Goal: Task Accomplishment & Management: Manage account settings

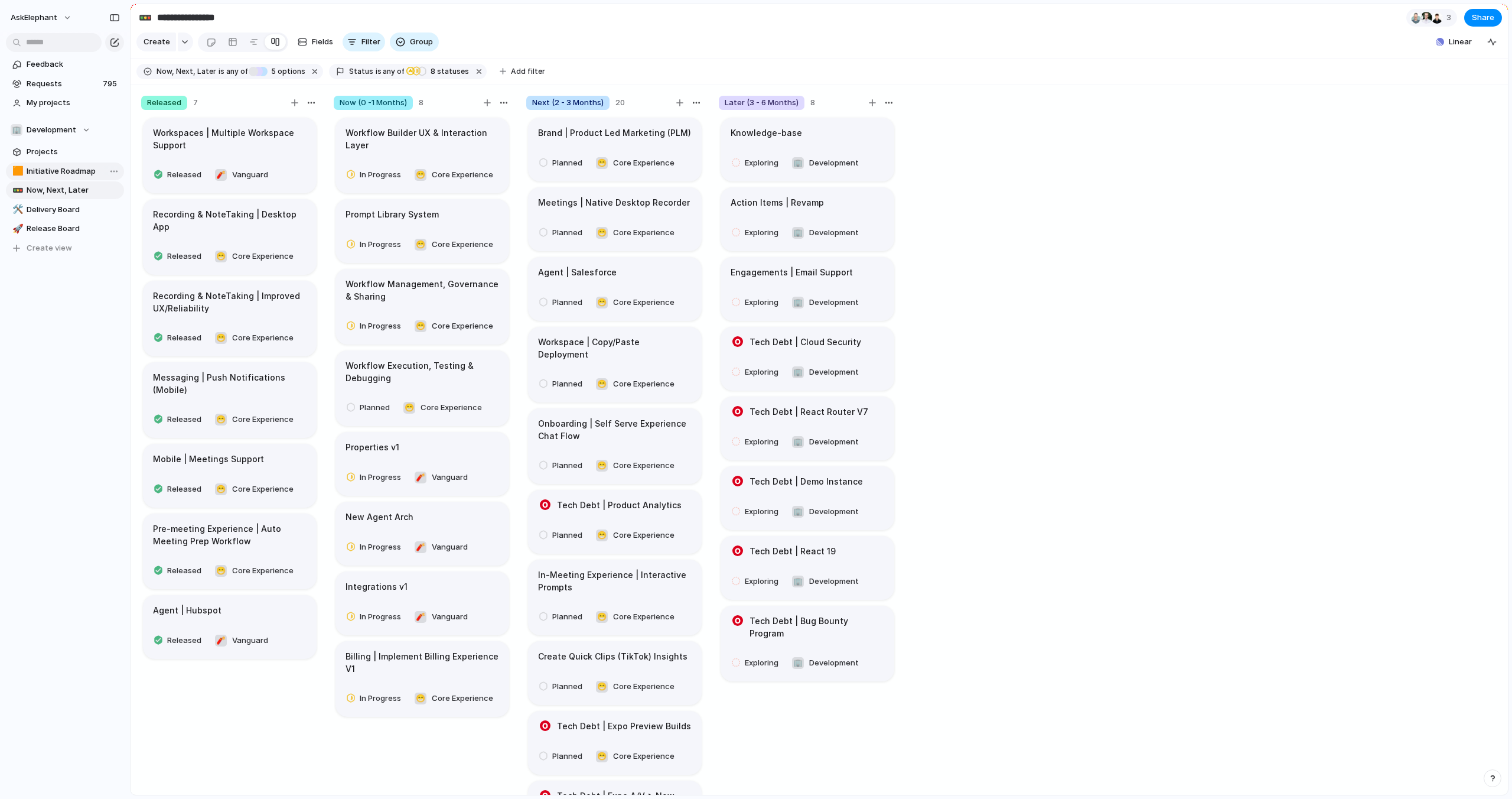
click at [59, 171] on span "Initiative Roadmap" at bounding box center [73, 171] width 93 height 12
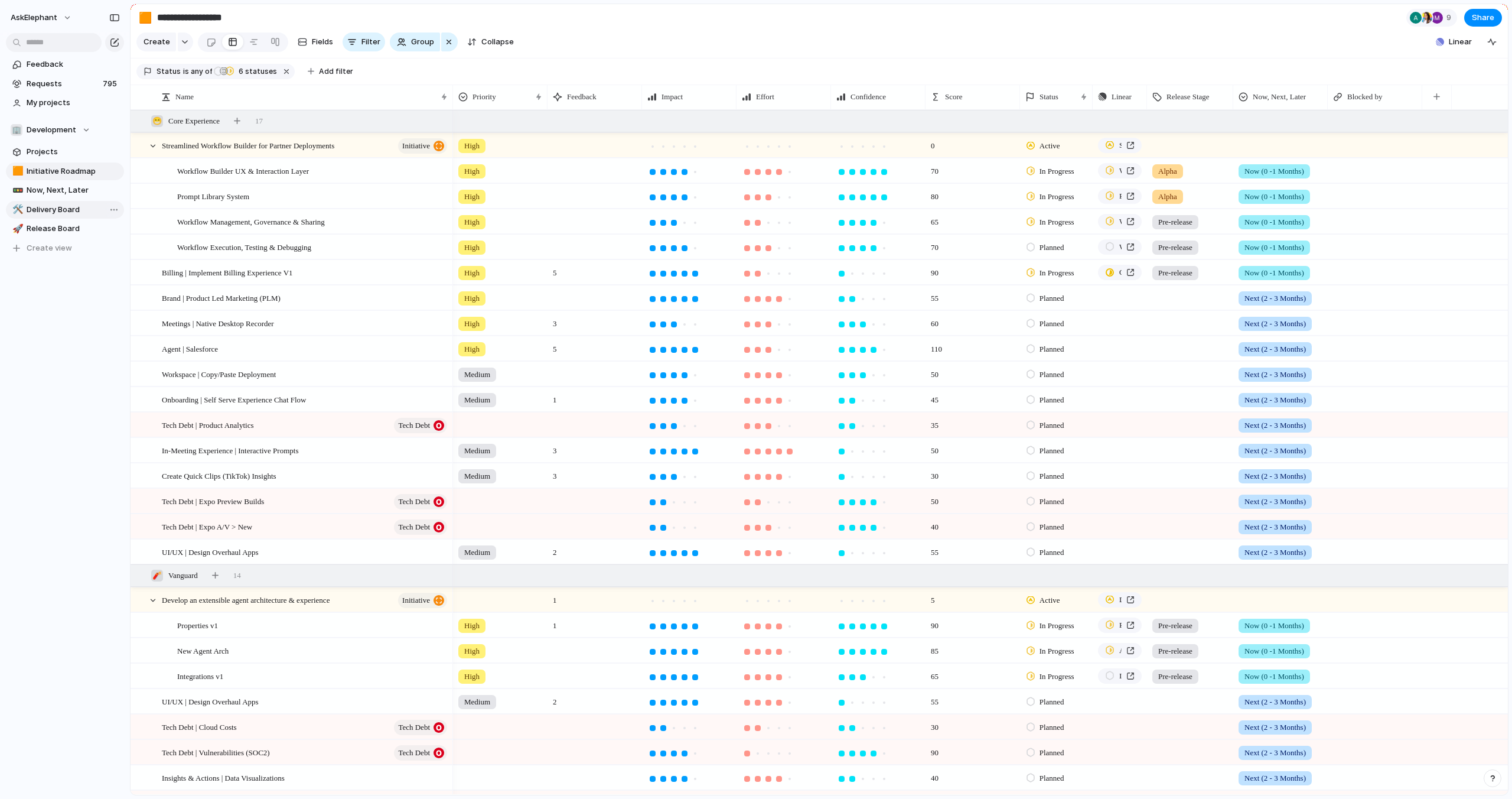
click at [55, 213] on span "Delivery Board" at bounding box center [73, 210] width 93 height 12
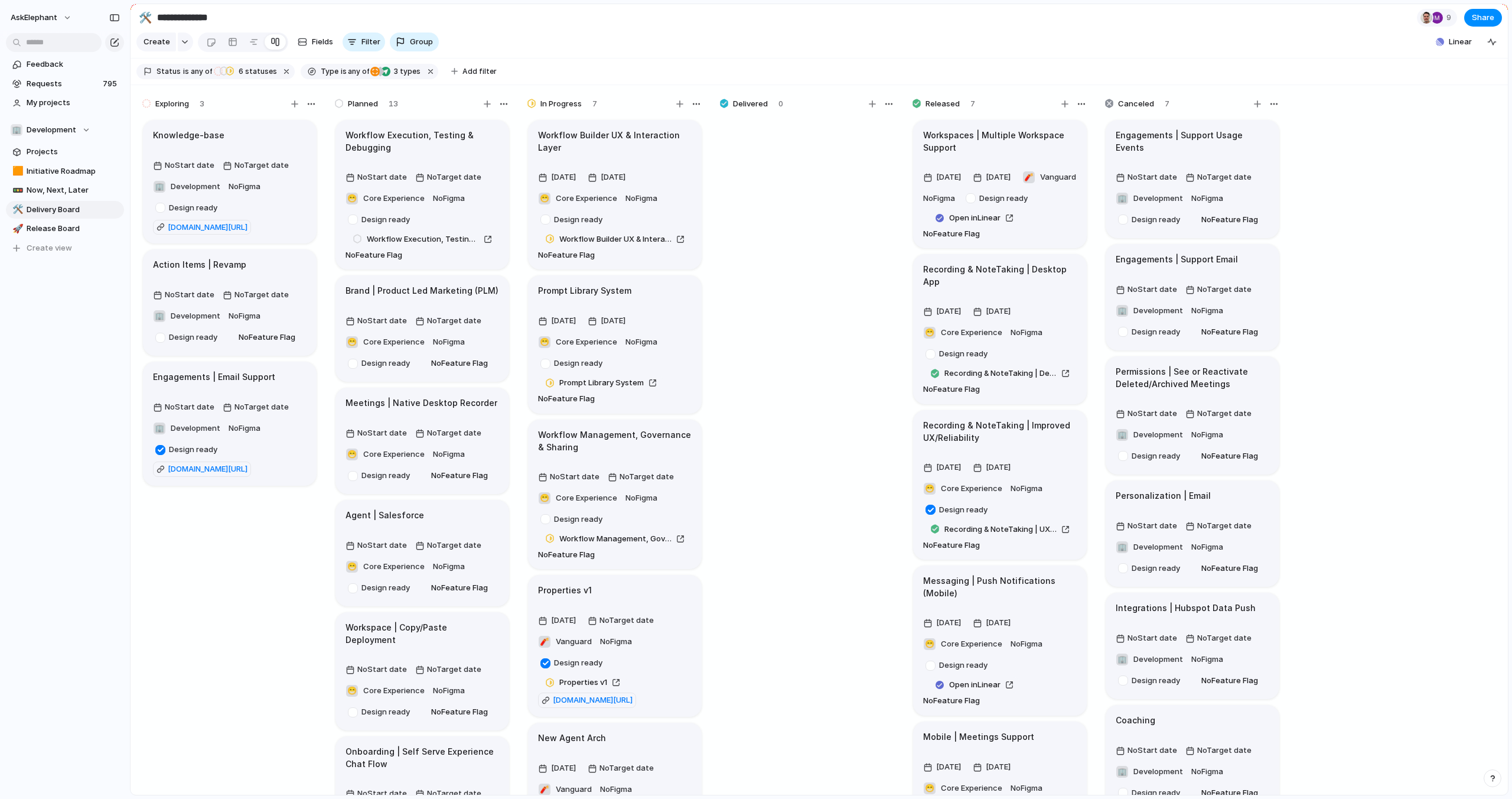
click at [56, 238] on div "🟧 Initiative Roadmap 🚥 Now, Next, Later 🛠️ Delivery Board 🚀 Release Board To pi…" at bounding box center [65, 209] width 118 height 95
click at [56, 229] on span "Release Board" at bounding box center [73, 229] width 93 height 12
type input "**********"
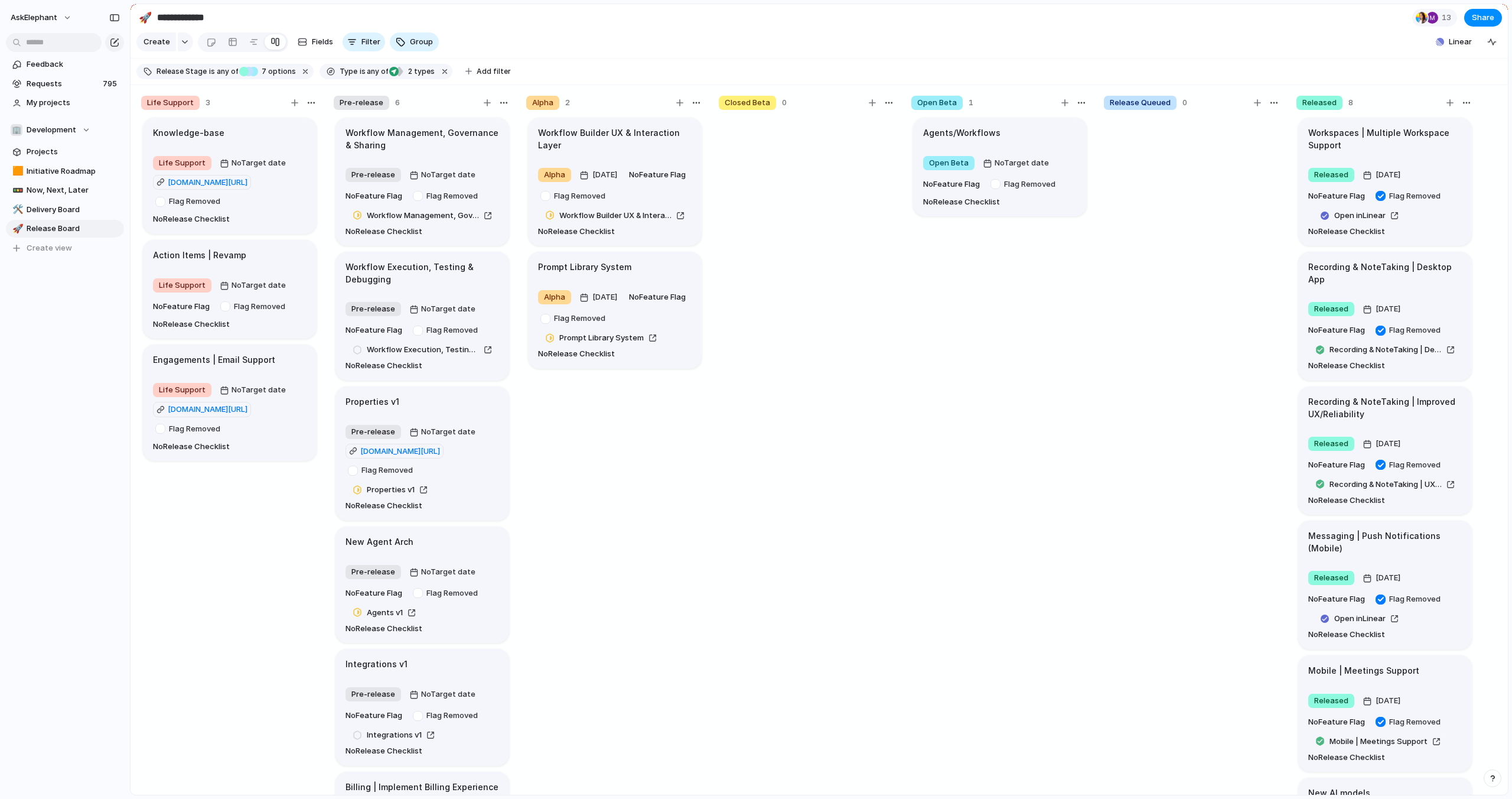
click at [439, 540] on div "New Agent Arch" at bounding box center [422, 542] width 154 height 13
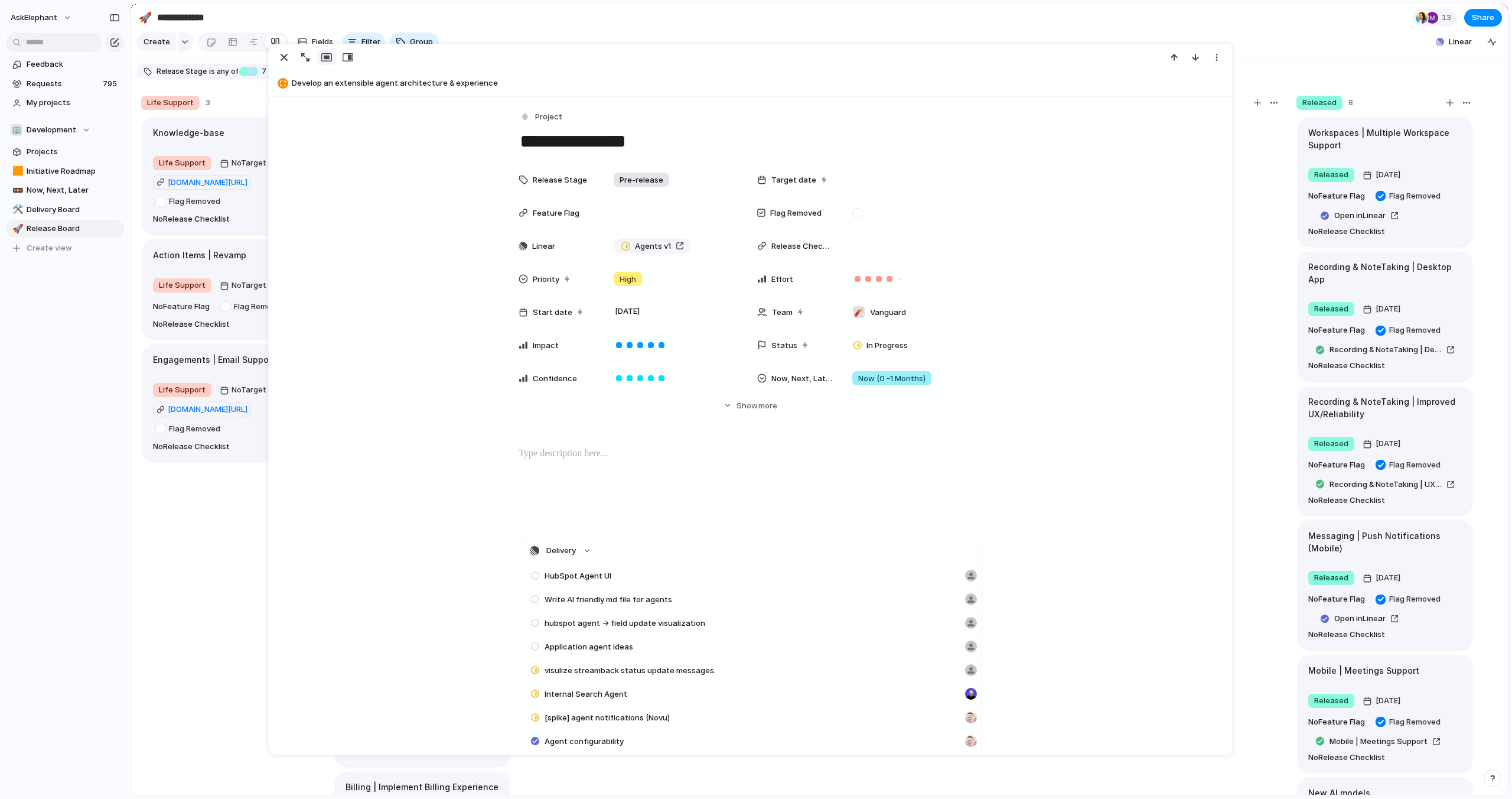
drag, startPoint x: 669, startPoint y: 132, endPoint x: 657, endPoint y: 142, distance: 15.6
click at [669, 133] on textarea "**********" at bounding box center [750, 141] width 463 height 25
drag, startPoint x: 601, startPoint y: 145, endPoint x: 508, endPoint y: 144, distance: 93.0
click at [510, 144] on div "**********" at bounding box center [750, 720] width 963 height 1246
type textarea "*********"
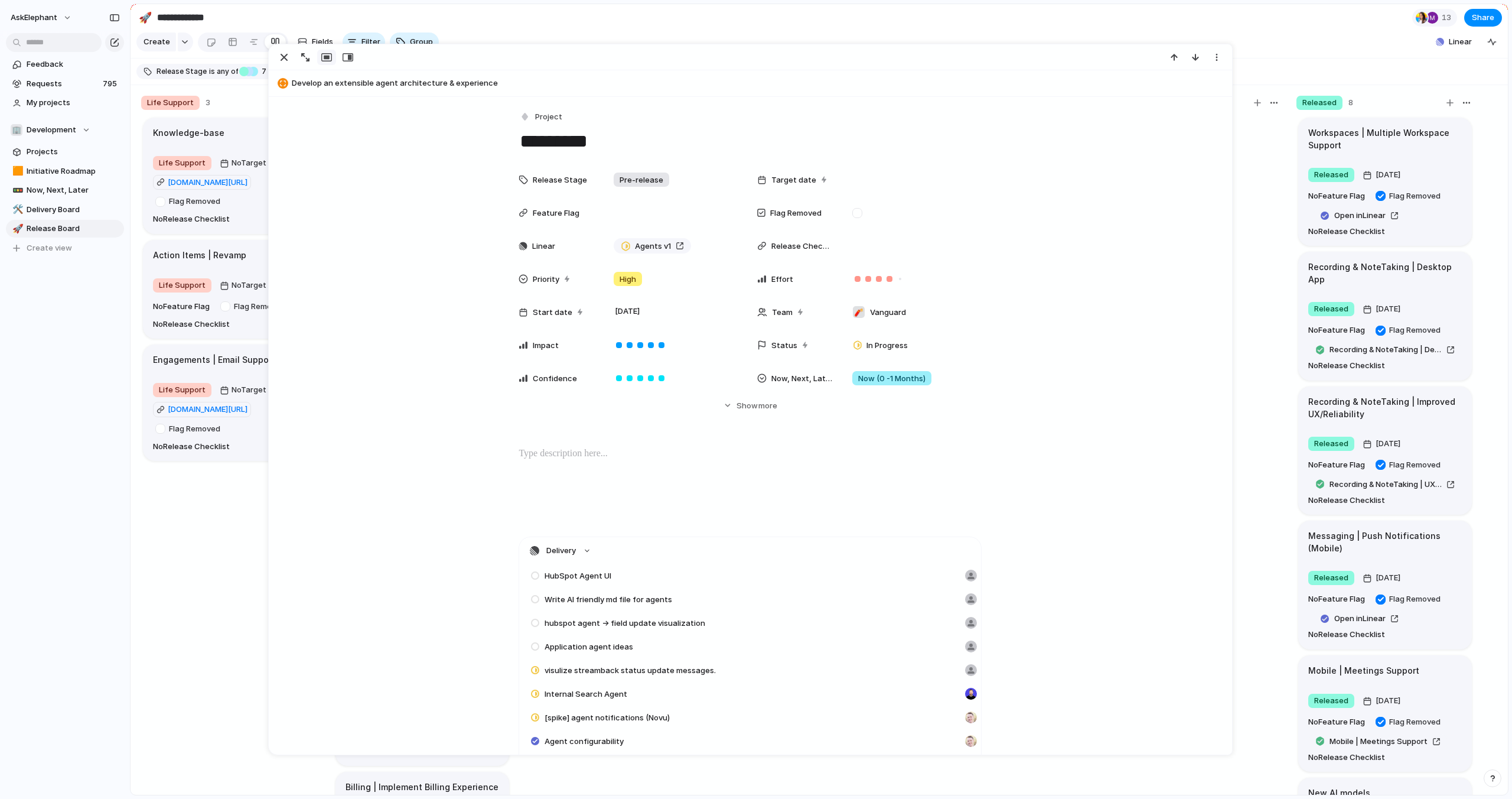
click at [1291, 50] on section "Create Fields Filter Group Zoom Linear Clear Save for everyone" at bounding box center [819, 44] width 1378 height 28
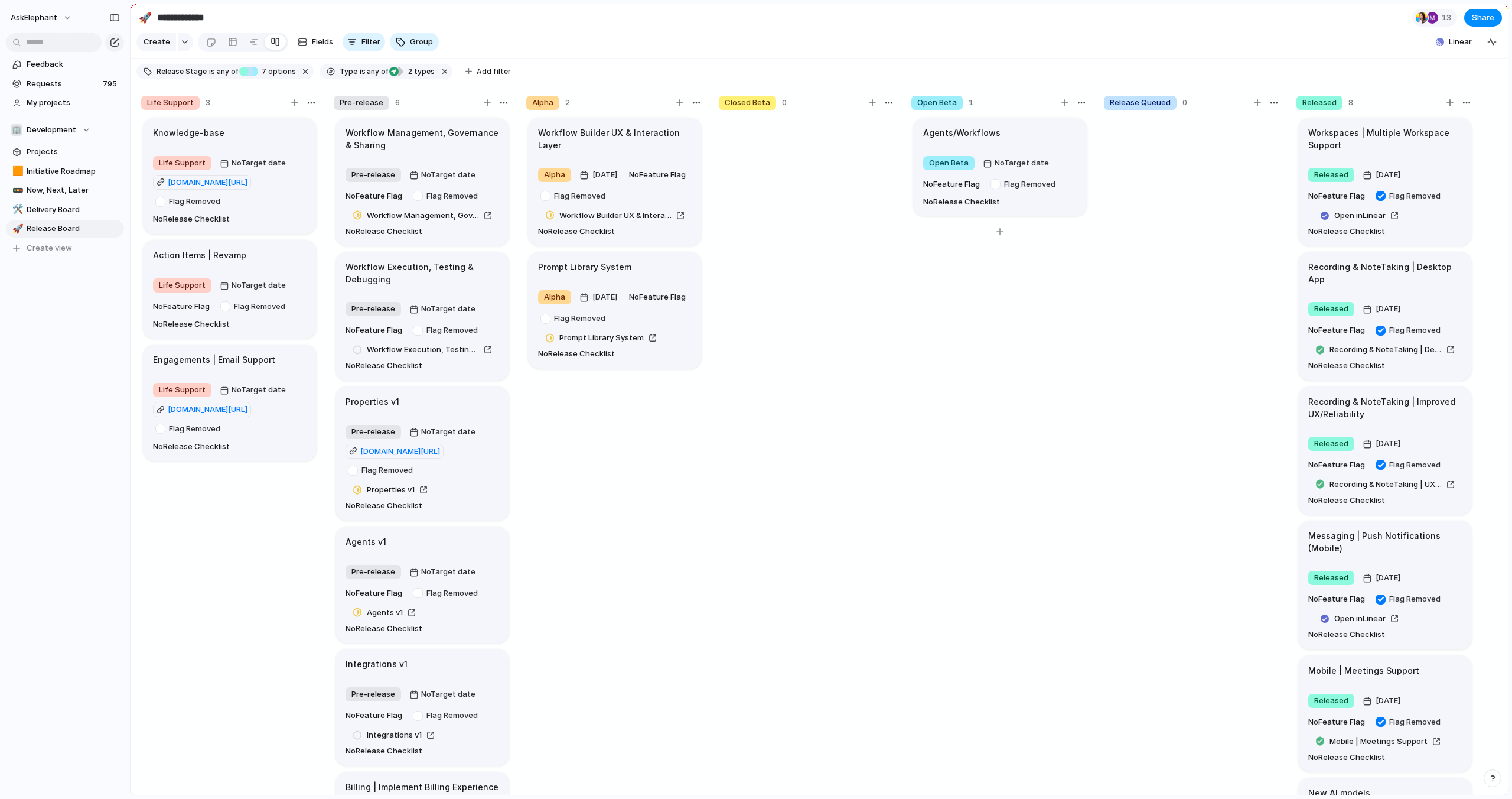
click at [1042, 135] on div "Agents/Workflows" at bounding box center [1000, 133] width 154 height 13
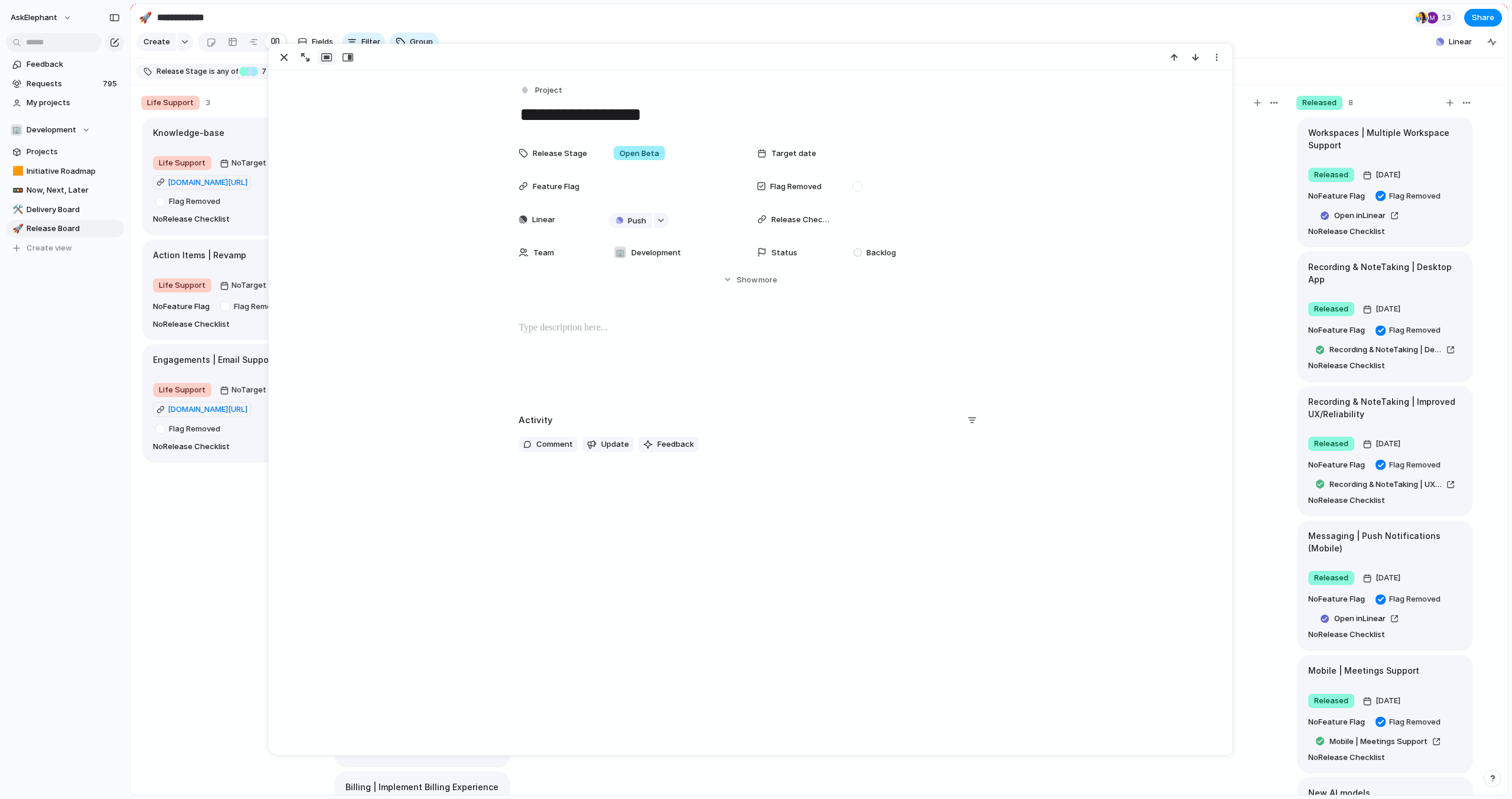
click at [1267, 48] on section "Create Fields Filter Group Zoom Linear Clear Save for everyone" at bounding box center [819, 44] width 1378 height 28
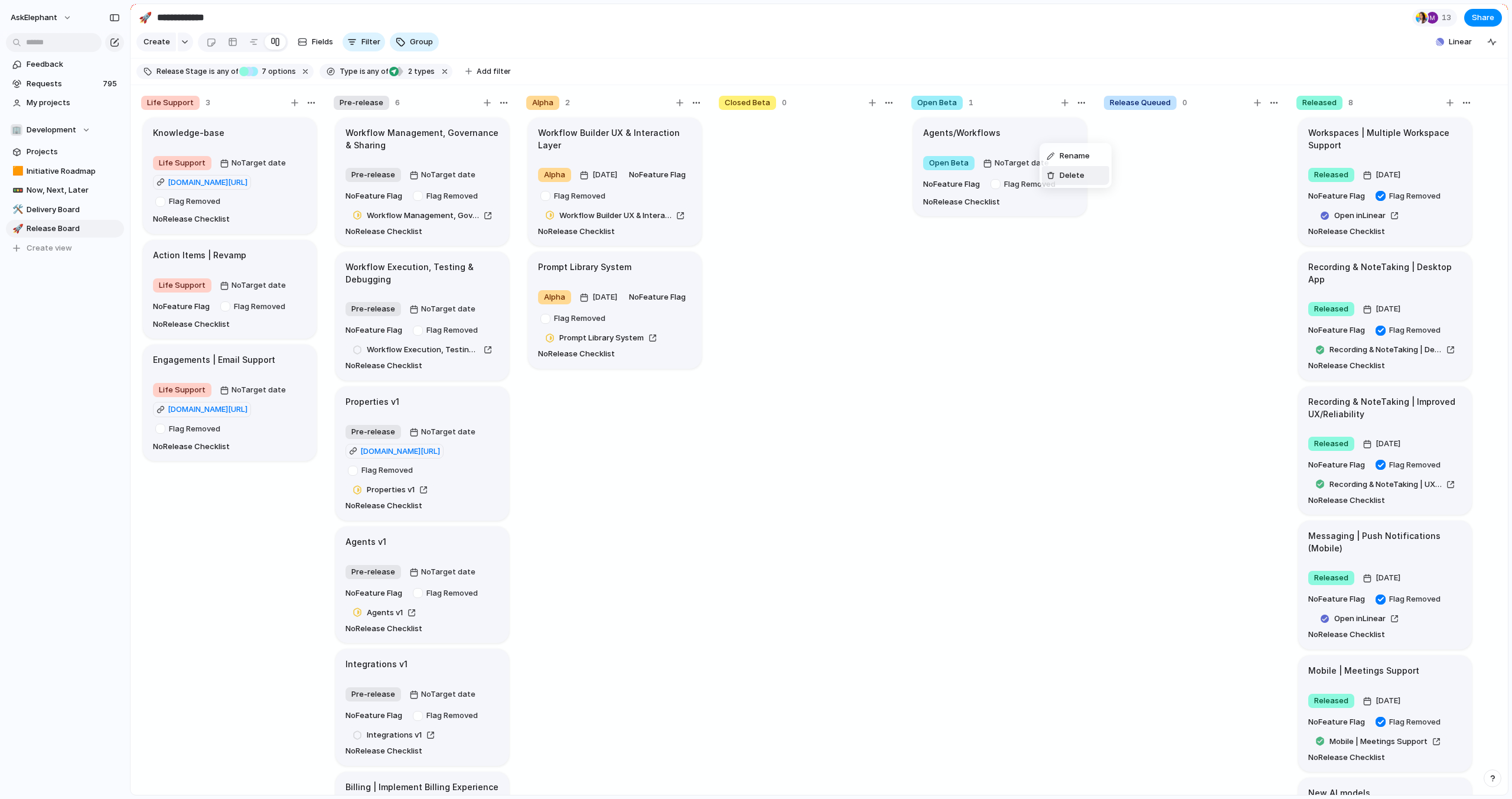
click at [1007, 131] on div "Rename Delete" at bounding box center [756, 399] width 1512 height 799
click at [1006, 133] on div "Agents/Workflows" at bounding box center [1000, 133] width 154 height 13
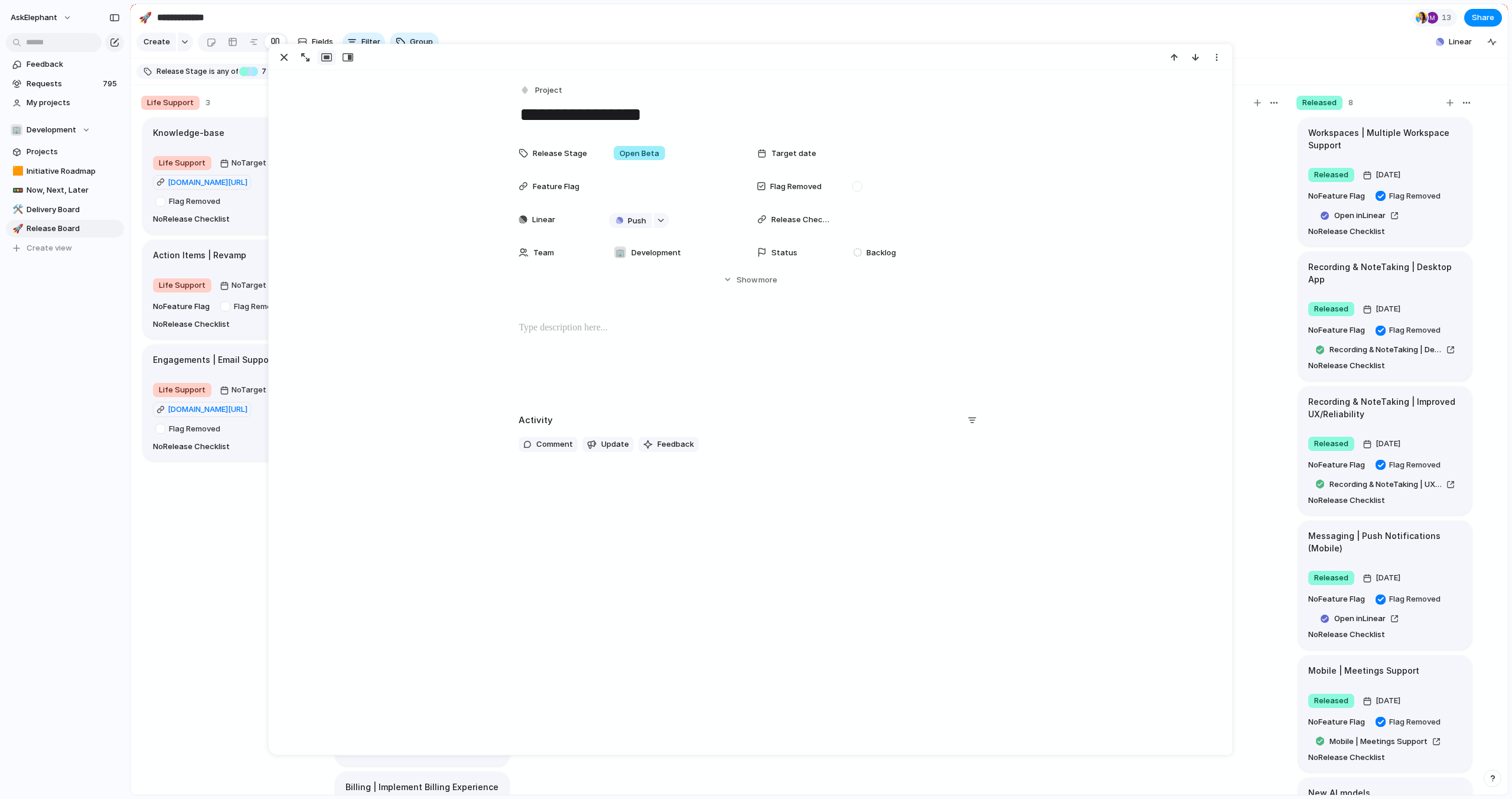
click at [1009, 27] on section "**********" at bounding box center [819, 17] width 1378 height 27
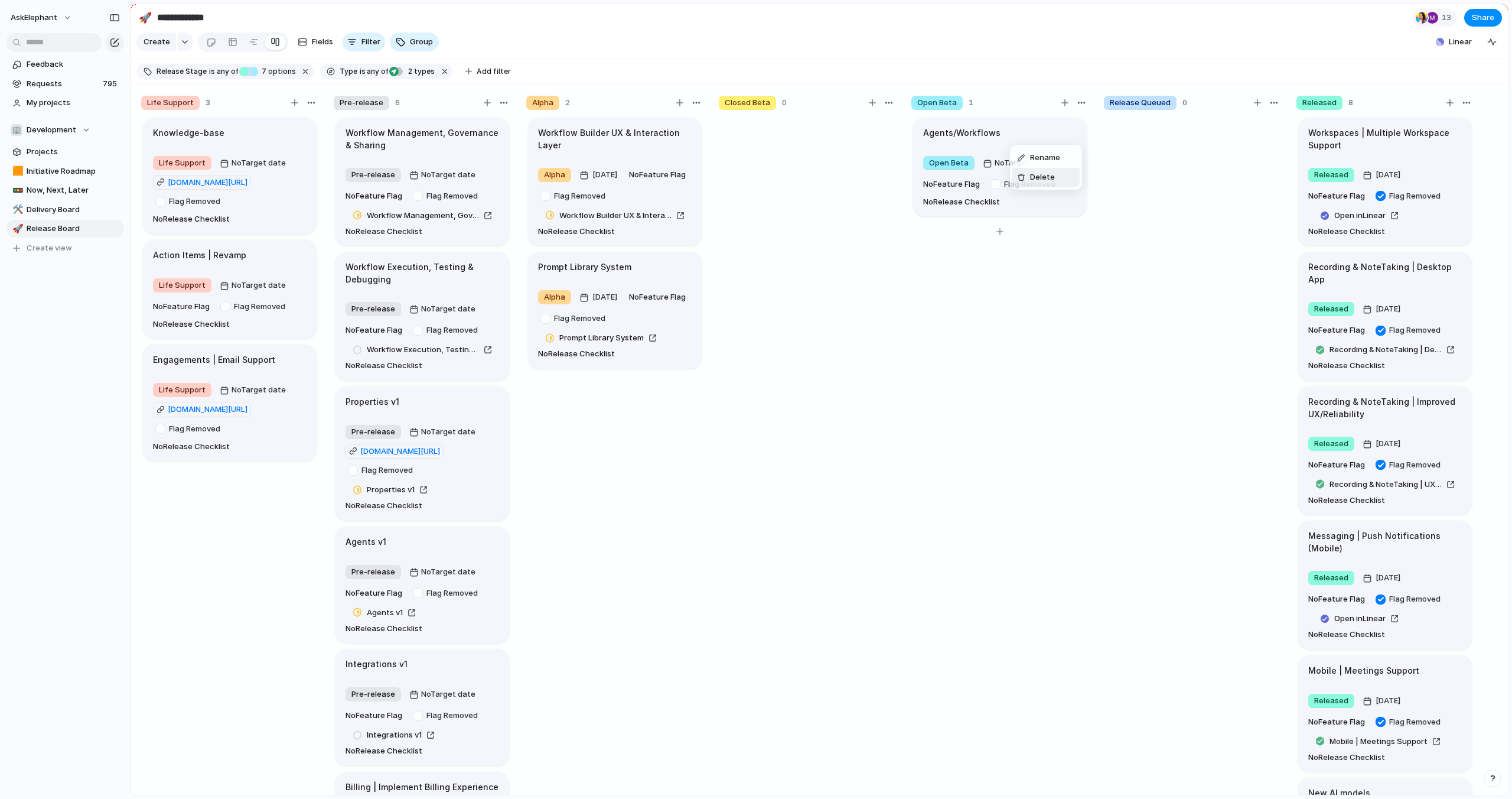
click at [1031, 181] on span "Delete" at bounding box center [1042, 177] width 25 height 12
click at [64, 218] on link "🛠️ Delivery Board" at bounding box center [65, 209] width 118 height 17
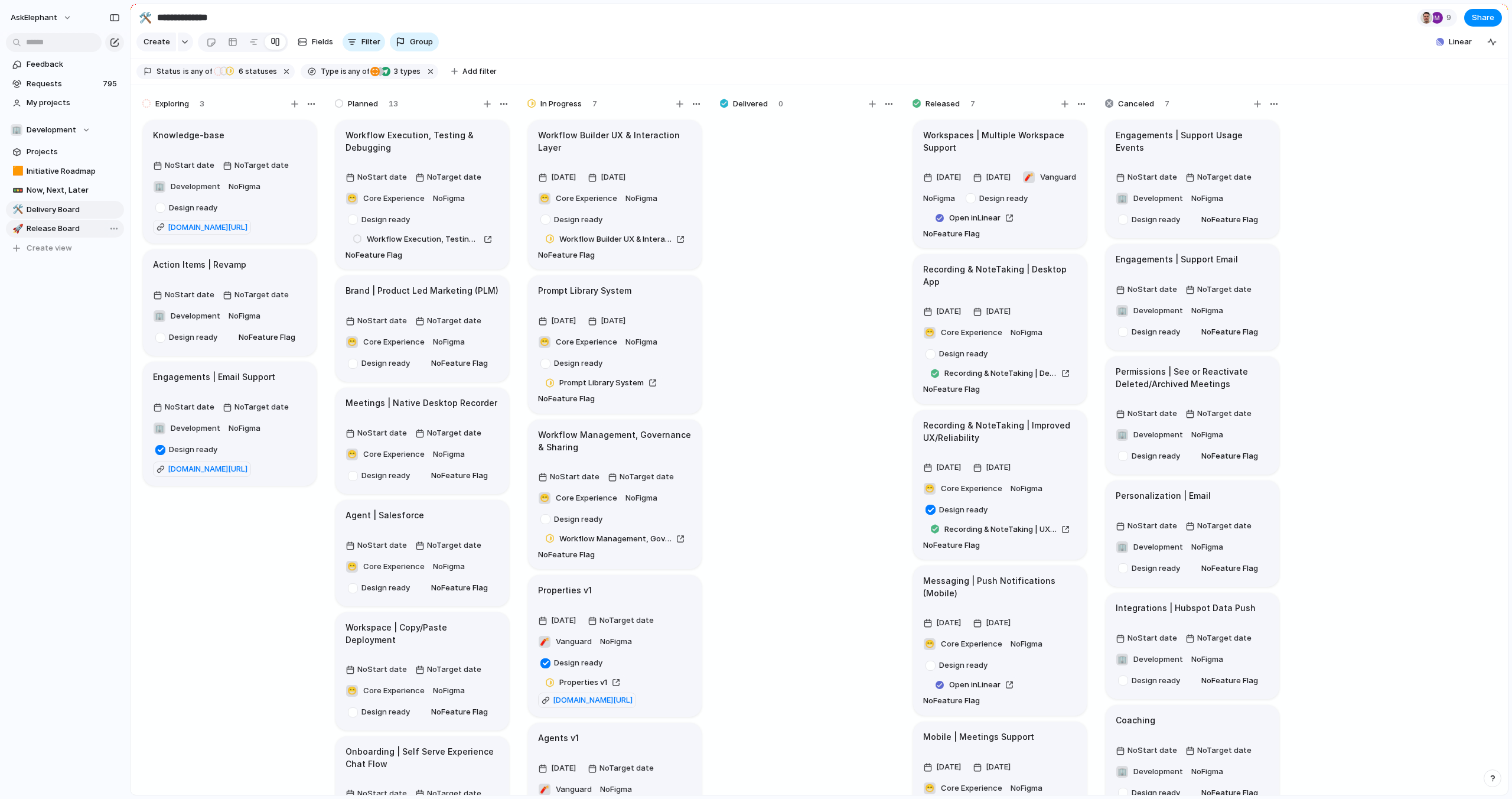
click at [28, 226] on span "Release Board" at bounding box center [73, 229] width 93 height 12
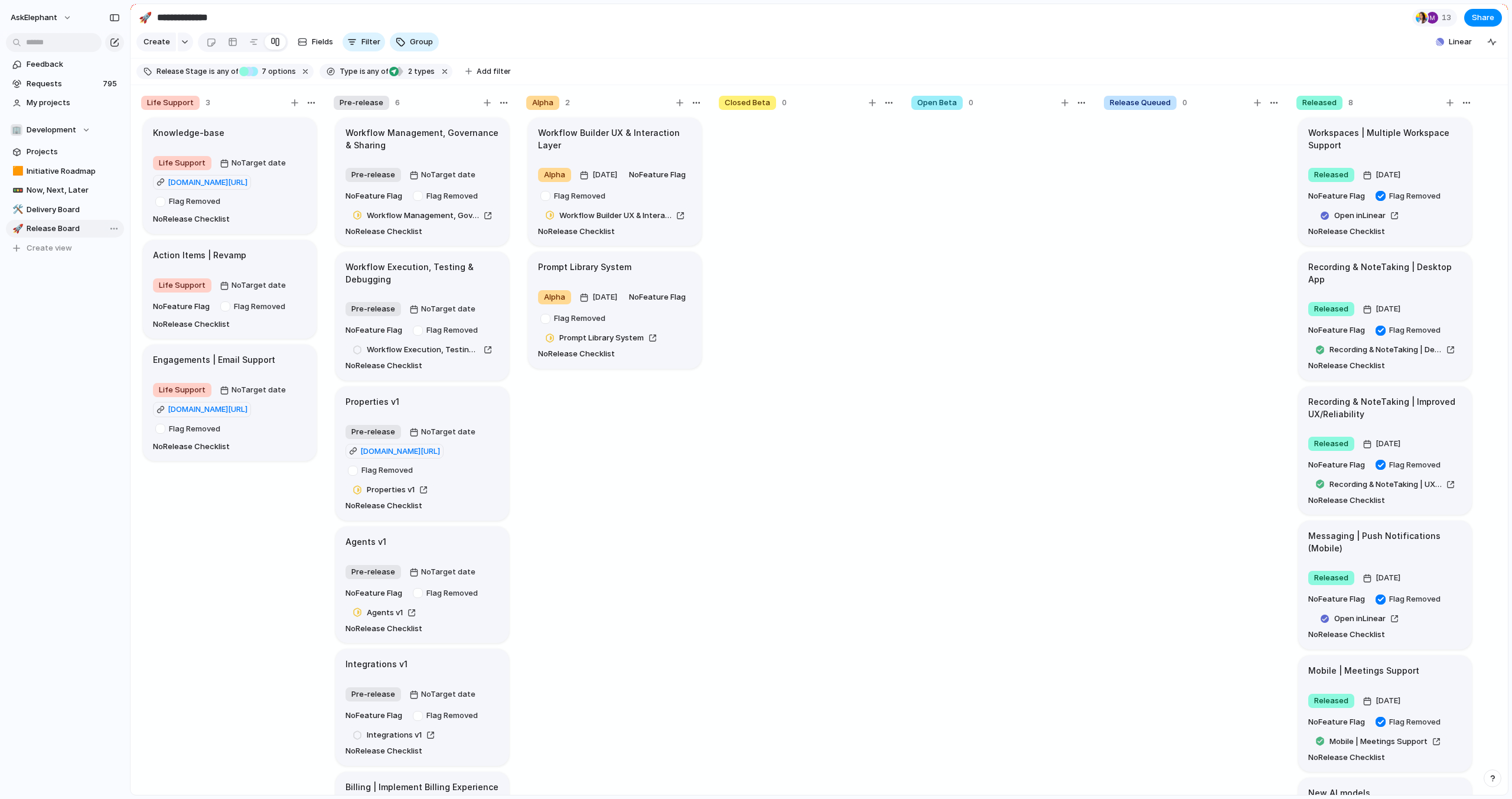
type input "**********"
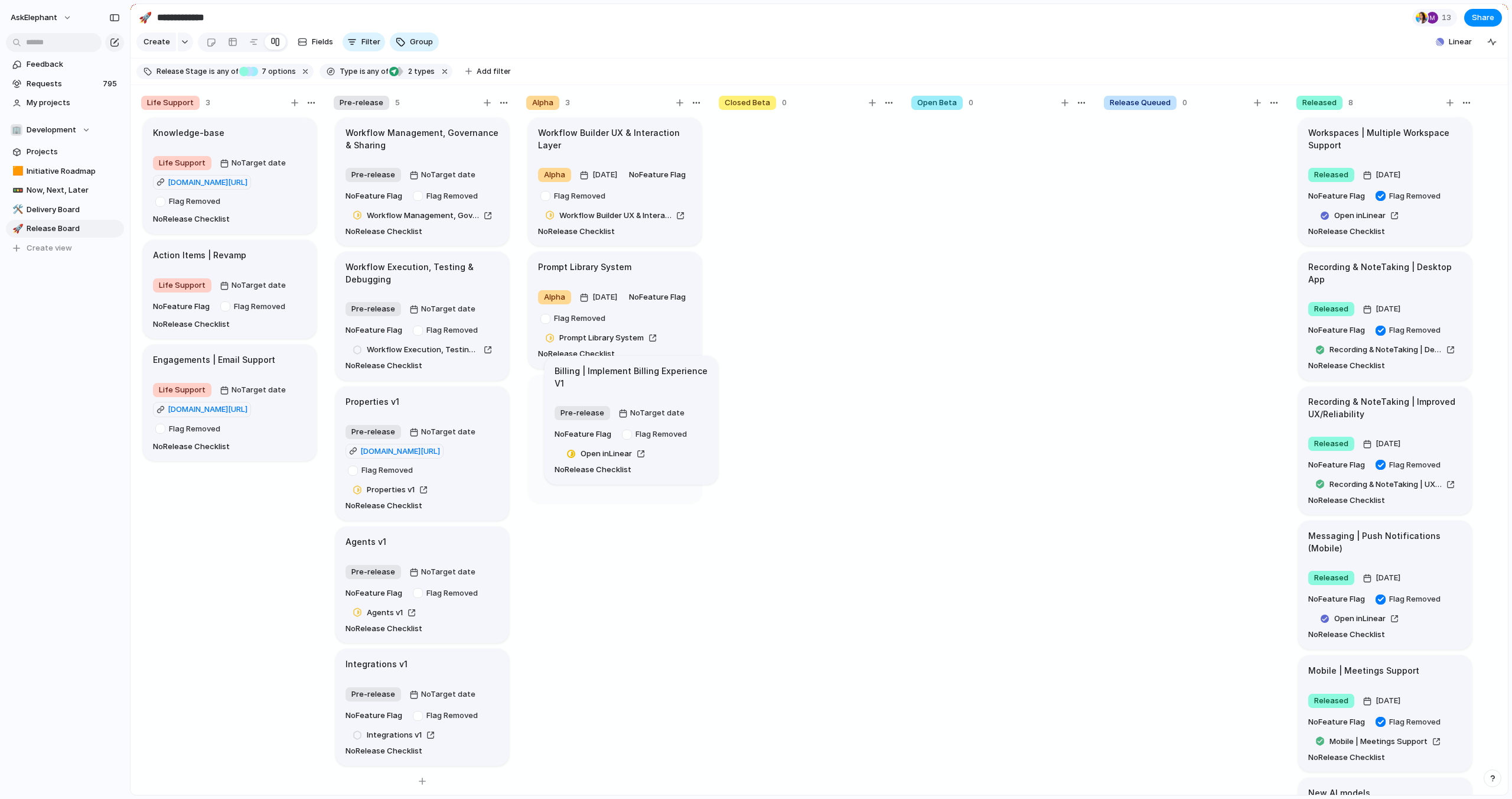
drag, startPoint x: 433, startPoint y: 684, endPoint x: 637, endPoint y: 392, distance: 356.2
click at [650, 407] on article "Billing | Implement Billing Experience V1 Alpha No Target date No Feature Flag …" at bounding box center [615, 439] width 174 height 129
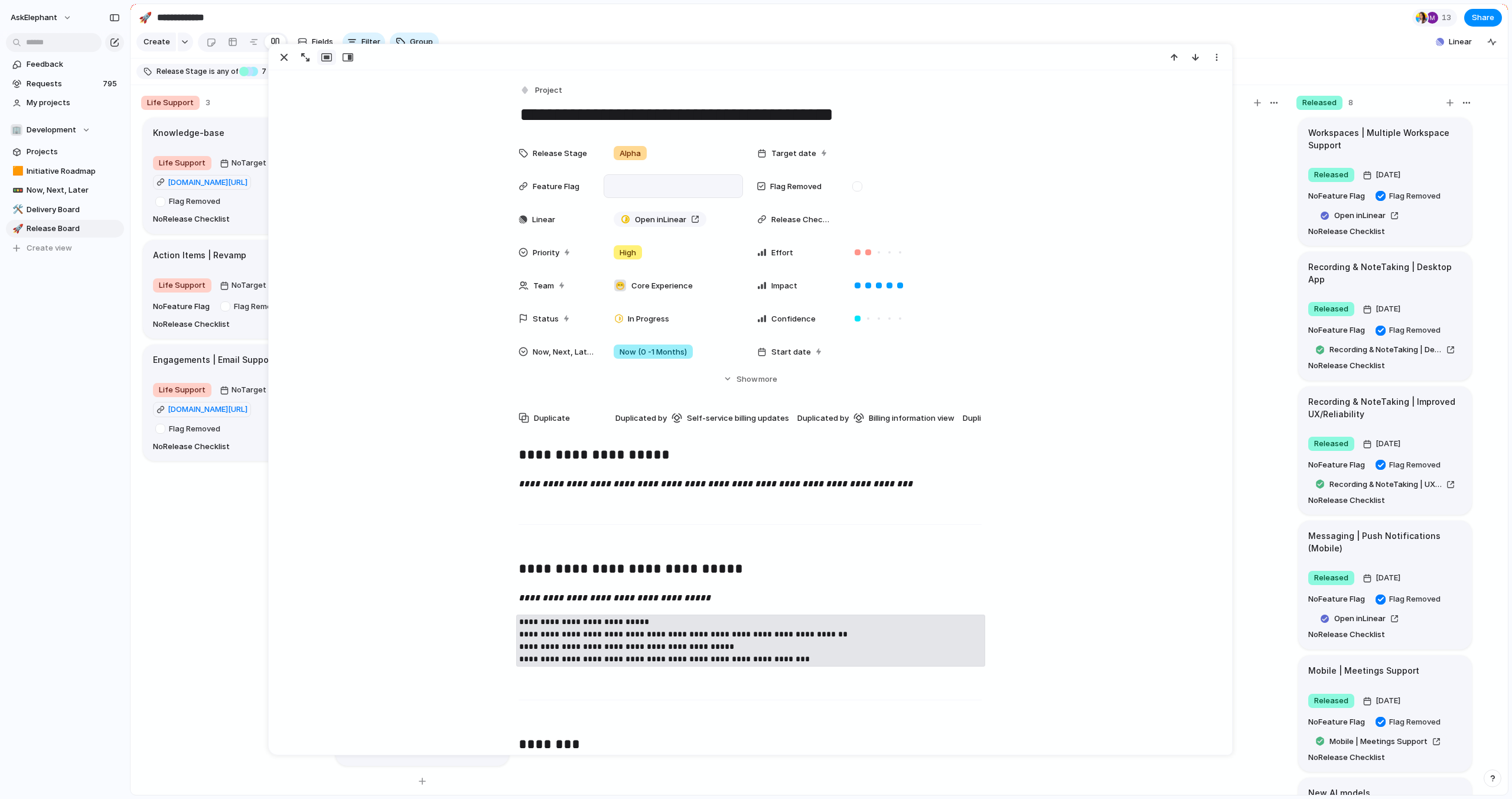
click at [697, 189] on div at bounding box center [673, 186] width 131 height 15
click at [649, 191] on p at bounding box center [629, 186] width 44 height 14
click at [1028, 180] on div "**********" at bounding box center [750, 263] width 934 height 244
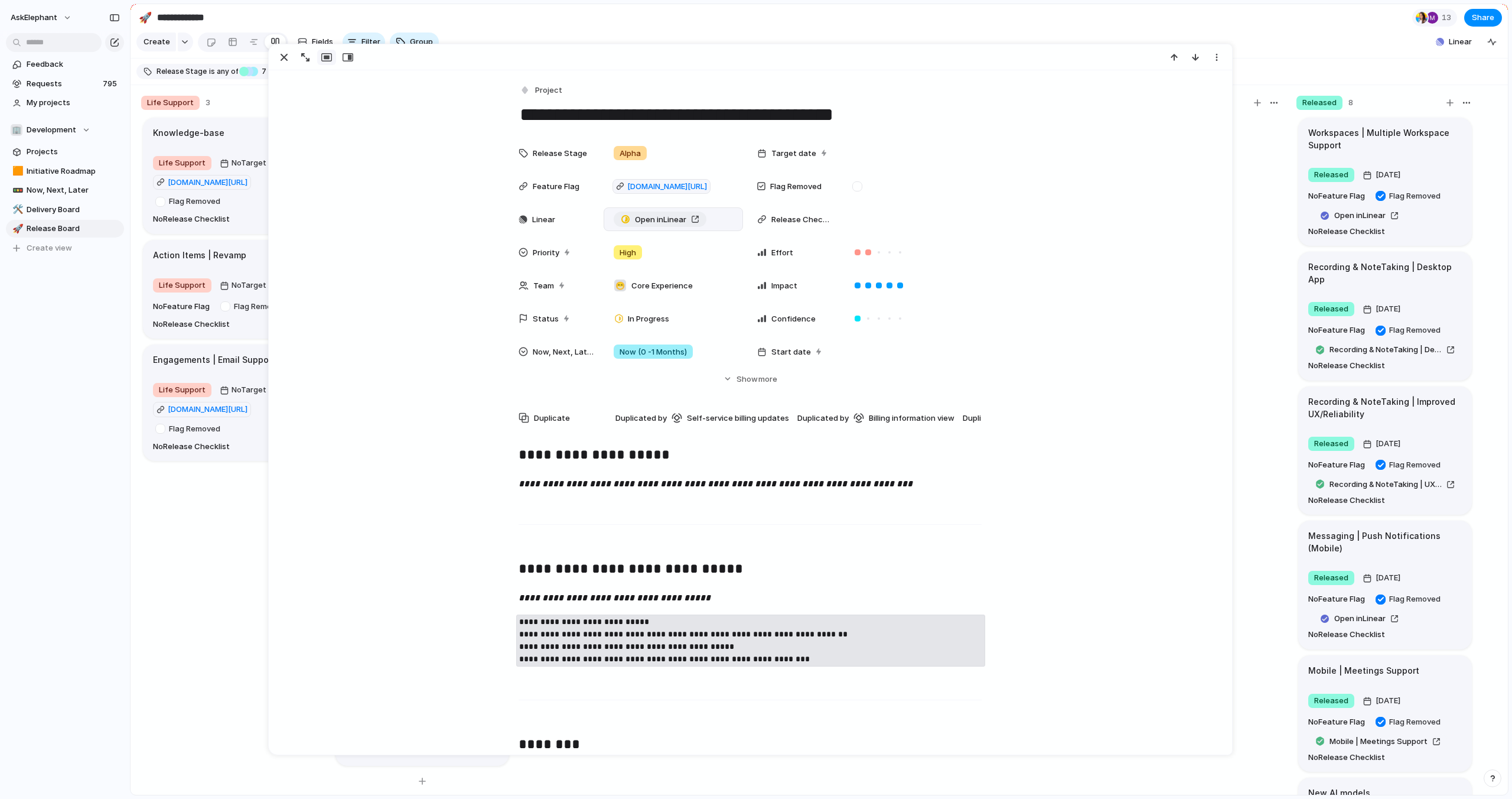
click at [667, 218] on span "Open in Linear" at bounding box center [660, 220] width 51 height 12
click at [801, 351] on span "Start date" at bounding box center [791, 352] width 40 height 12
click at [892, 517] on button "18" at bounding box center [893, 523] width 21 height 21
click at [807, 151] on span "Target date" at bounding box center [793, 154] width 45 height 12
click at [994, 346] on button "29" at bounding box center [997, 351] width 21 height 21
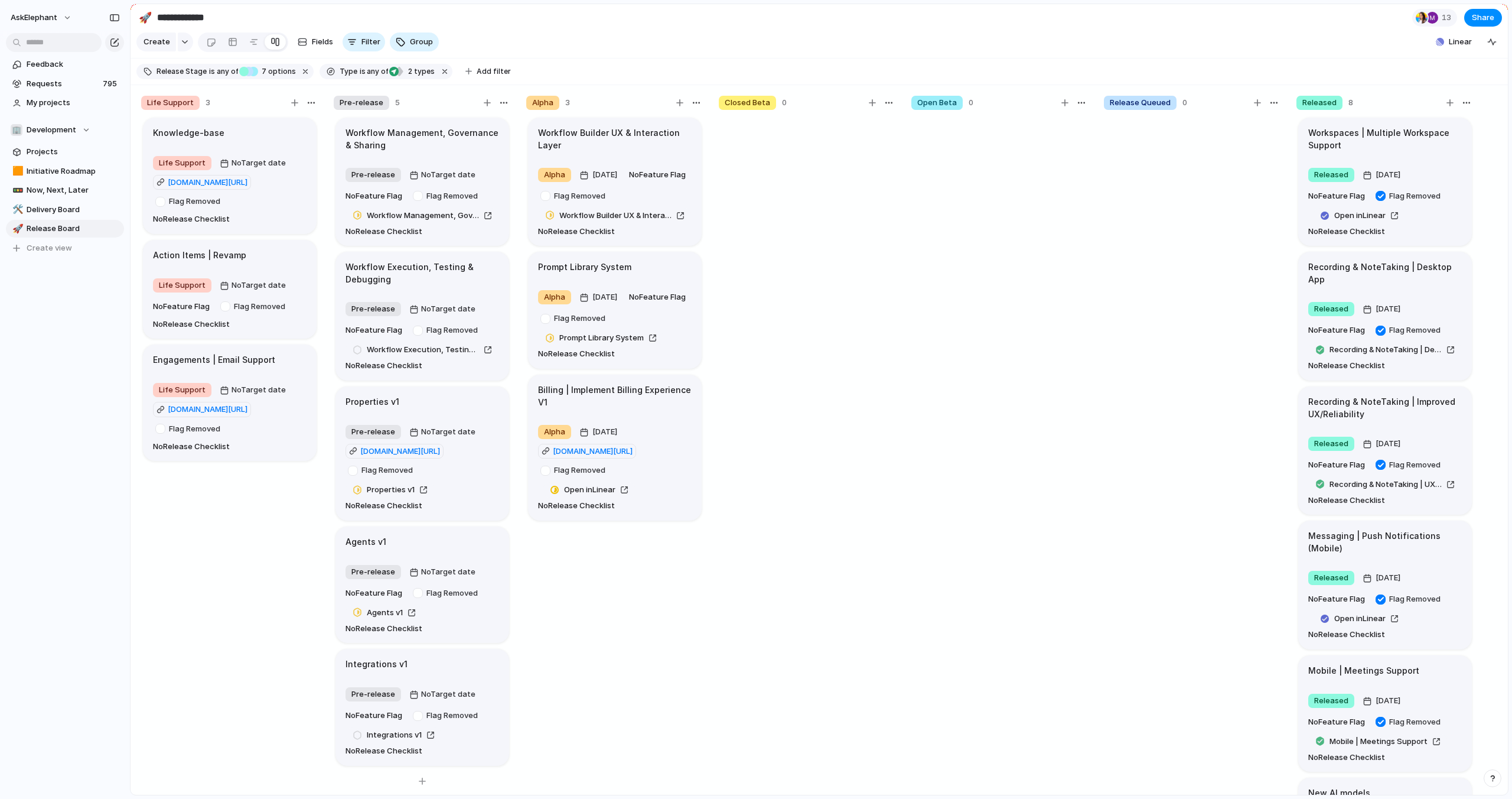
click at [995, 31] on section "Create Fields Filter Group Zoom Linear Clear Save for everyone" at bounding box center [819, 44] width 1378 height 28
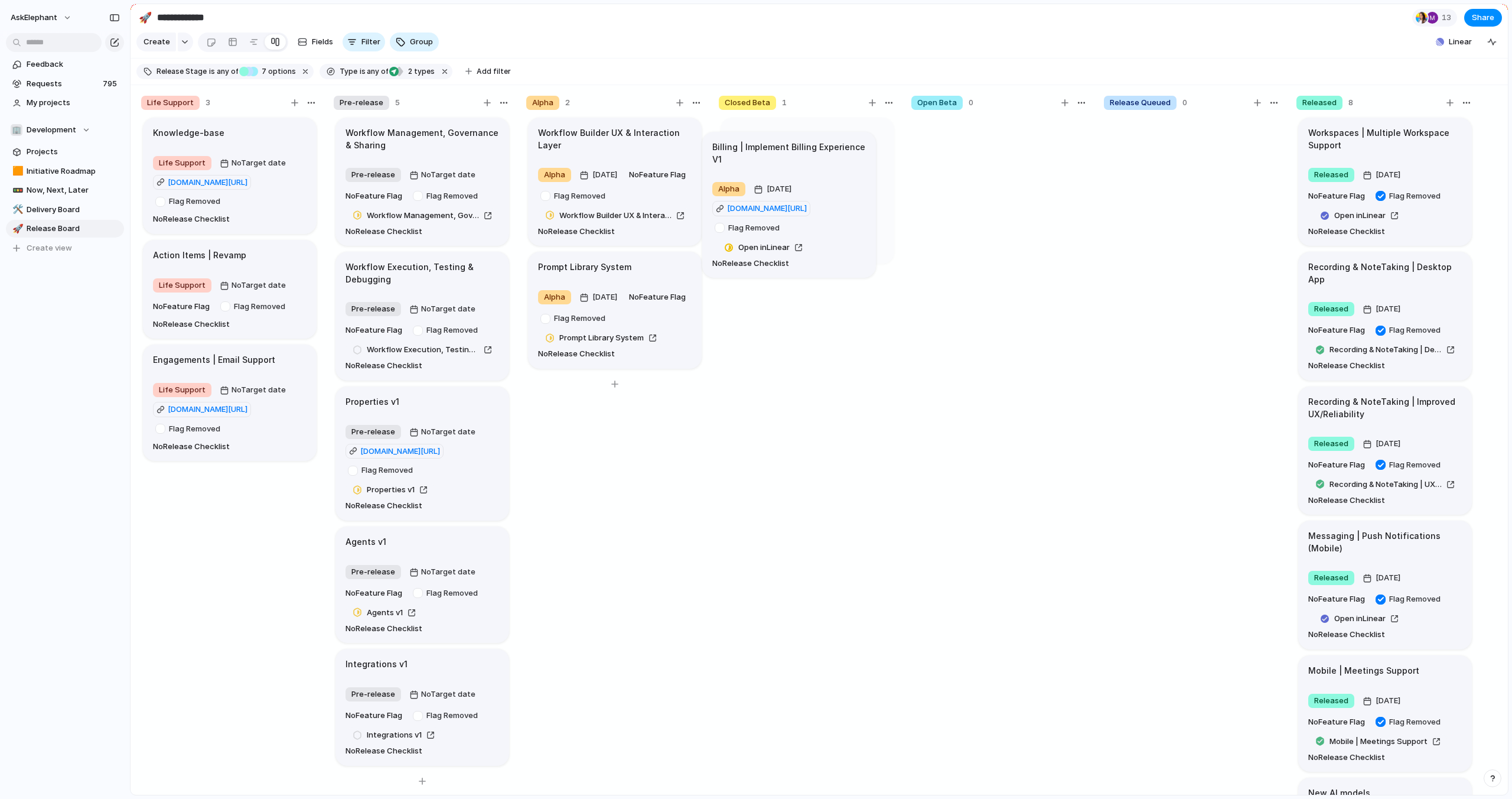
drag, startPoint x: 651, startPoint y: 408, endPoint x: 831, endPoint y: 171, distance: 297.6
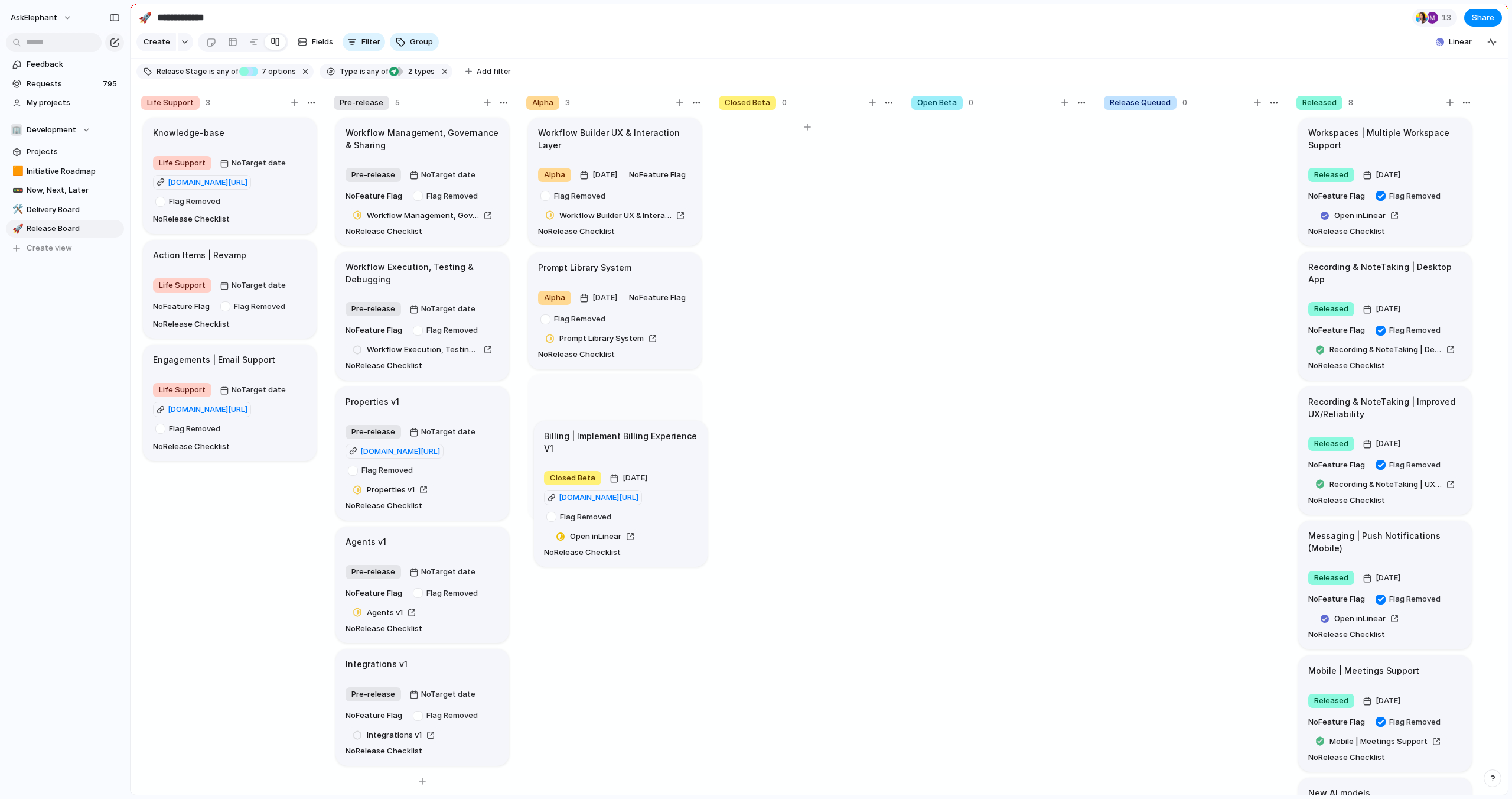
drag, startPoint x: 822, startPoint y: 148, endPoint x: 637, endPoint y: 432, distance: 338.9
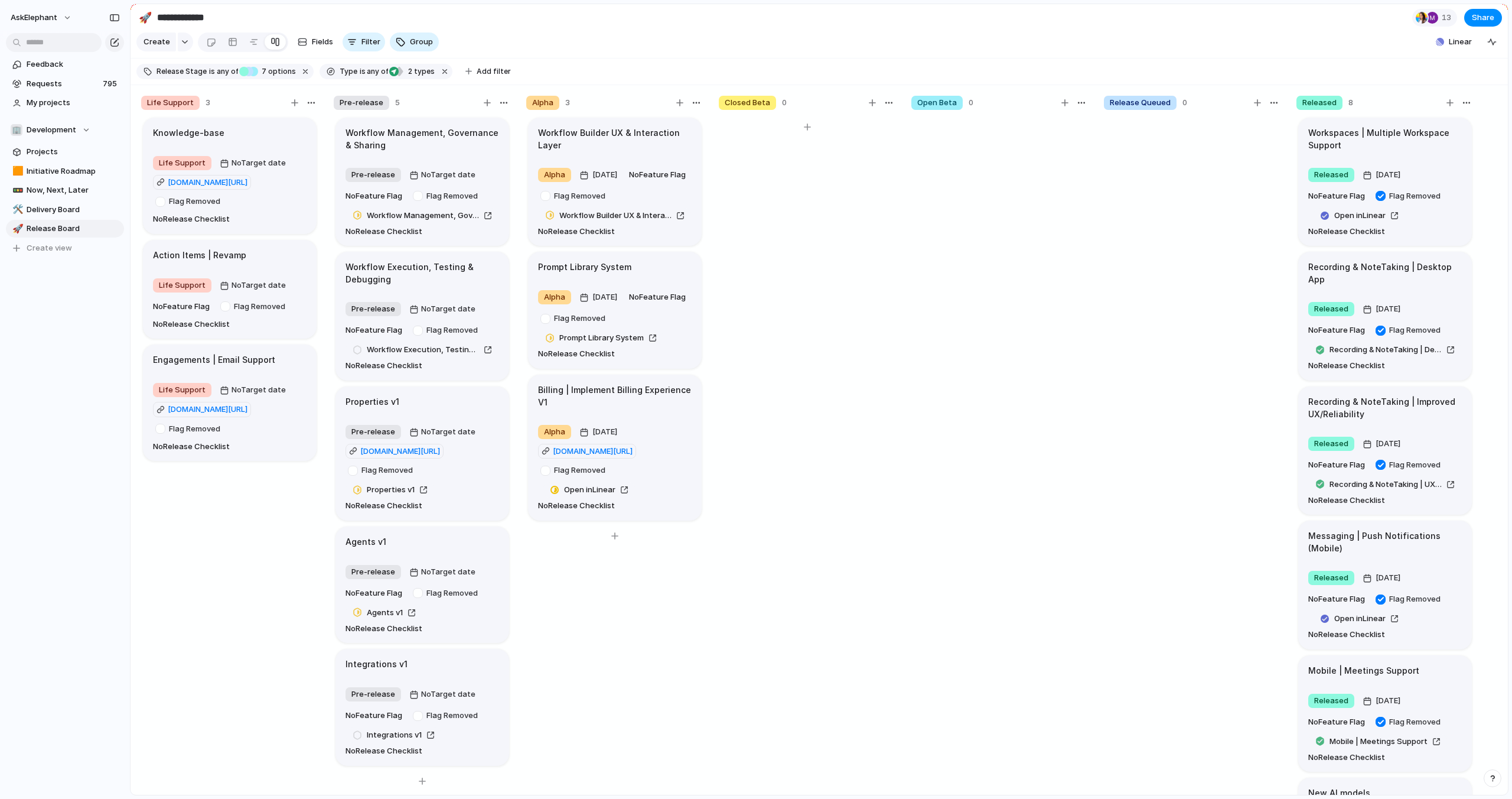
click at [638, 271] on div "Prompt Library System" at bounding box center [614, 267] width 154 height 13
click at [730, 30] on section "**********" at bounding box center [819, 17] width 1378 height 27
click at [606, 297] on span "[DATE]" at bounding box center [605, 297] width 31 height 14
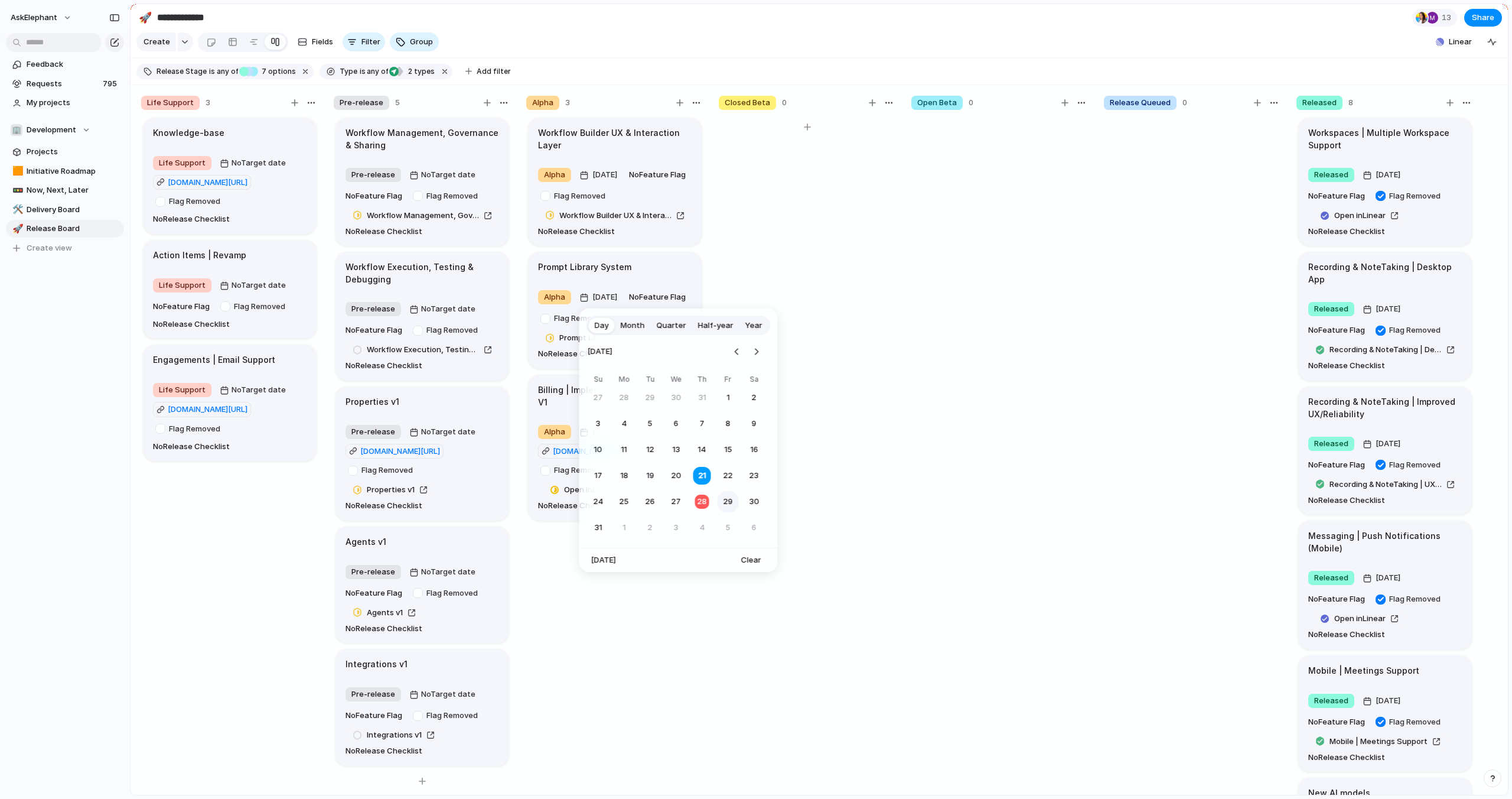
click at [729, 508] on button "29" at bounding box center [728, 501] width 21 height 21
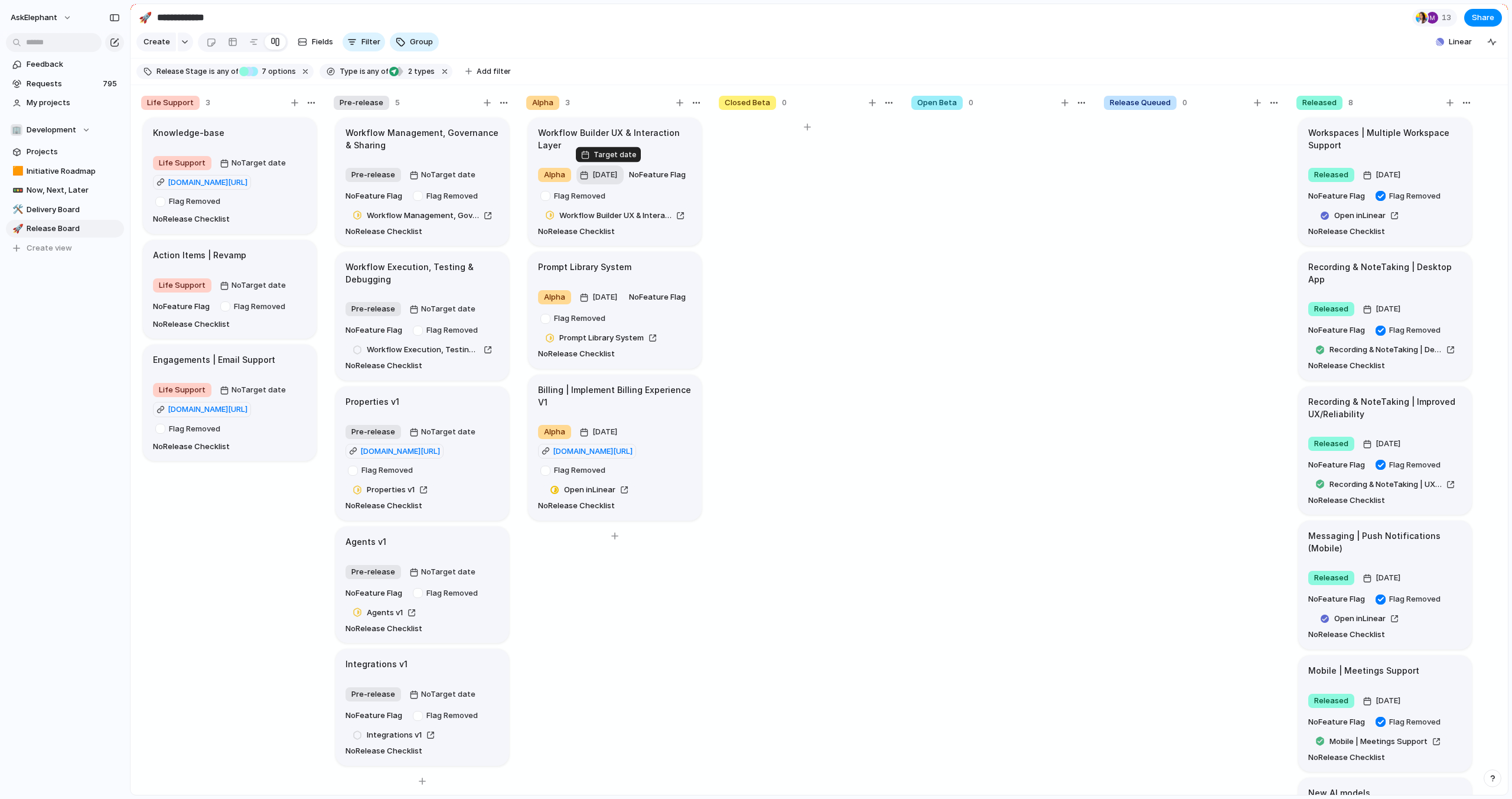
click at [611, 175] on span "[DATE]" at bounding box center [605, 175] width 31 height 14
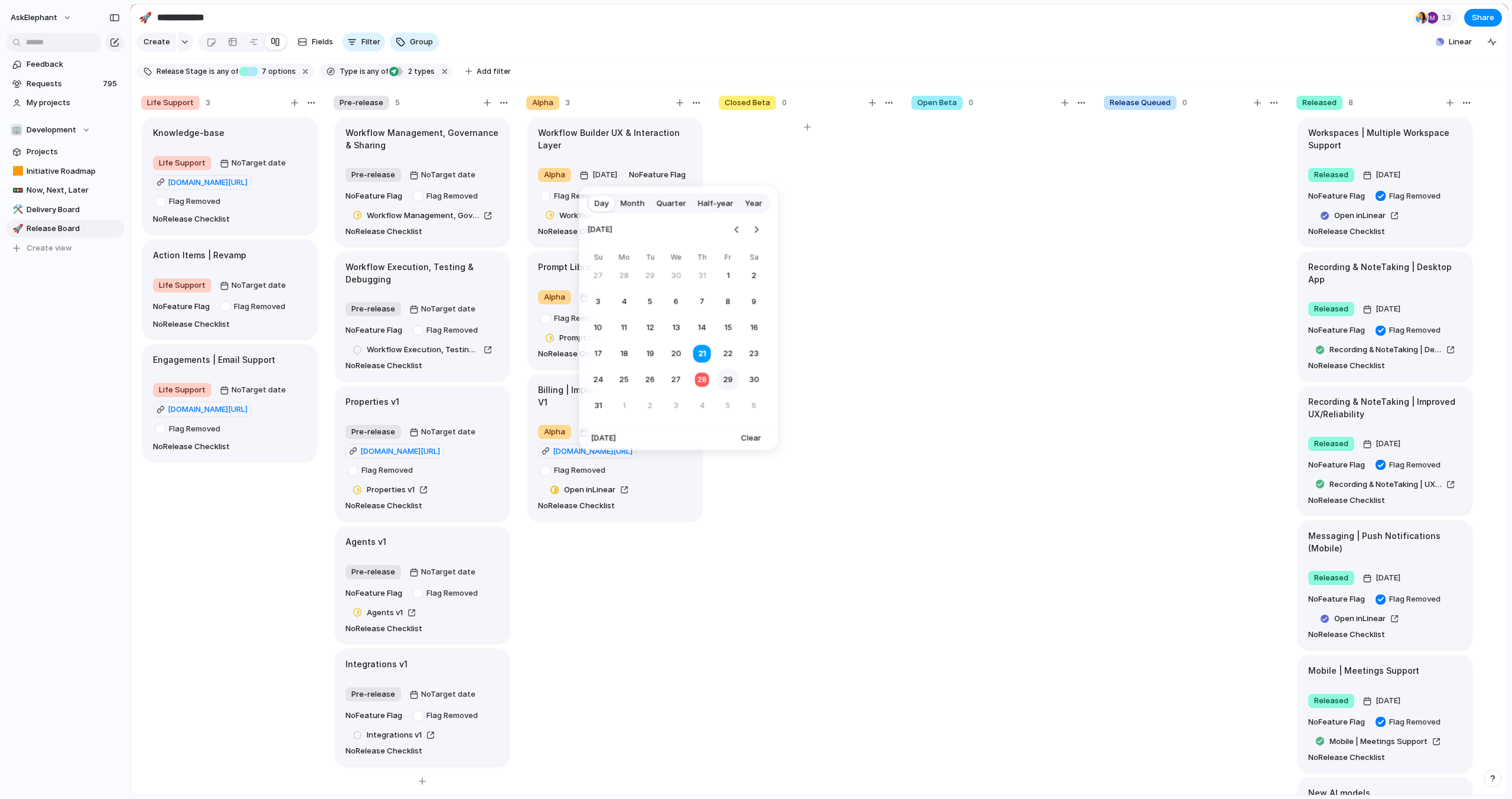
click at [731, 387] on button "29" at bounding box center [728, 379] width 21 height 21
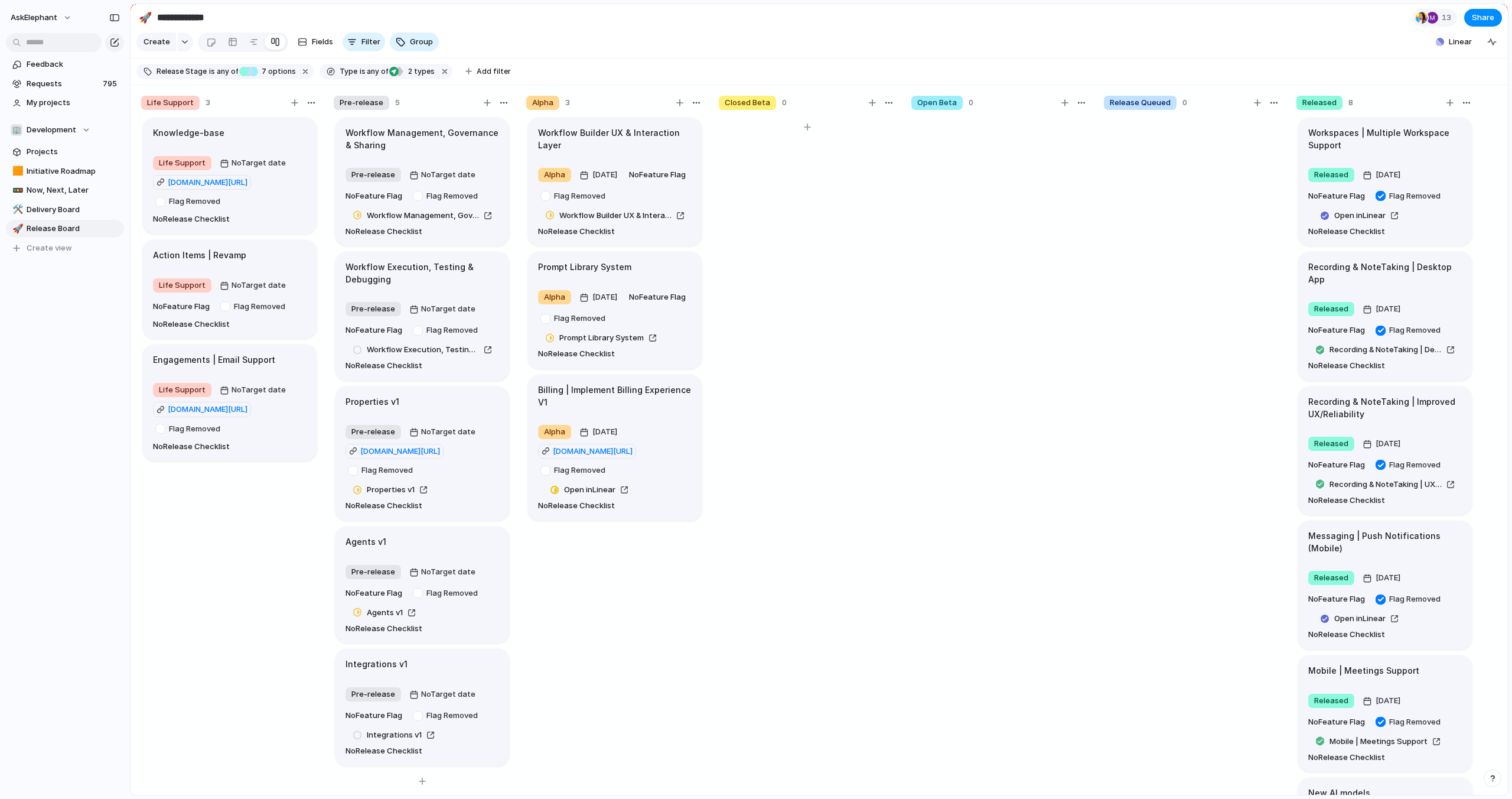
drag, startPoint x: 723, startPoint y: 35, endPoint x: 710, endPoint y: 63, distance: 30.9
click at [723, 36] on section "Create Fields Filter Group Zoom Linear Clear Save for everyone" at bounding box center [819, 44] width 1378 height 28
